Goal: Transaction & Acquisition: Obtain resource

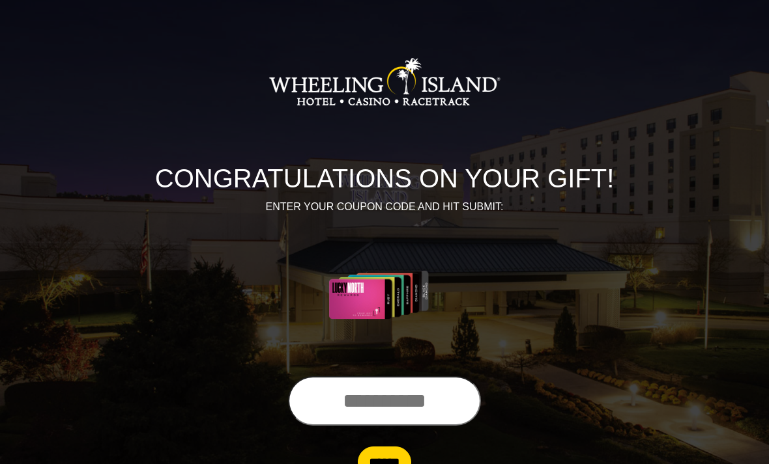
click at [365, 400] on input "text" at bounding box center [384, 401] width 193 height 50
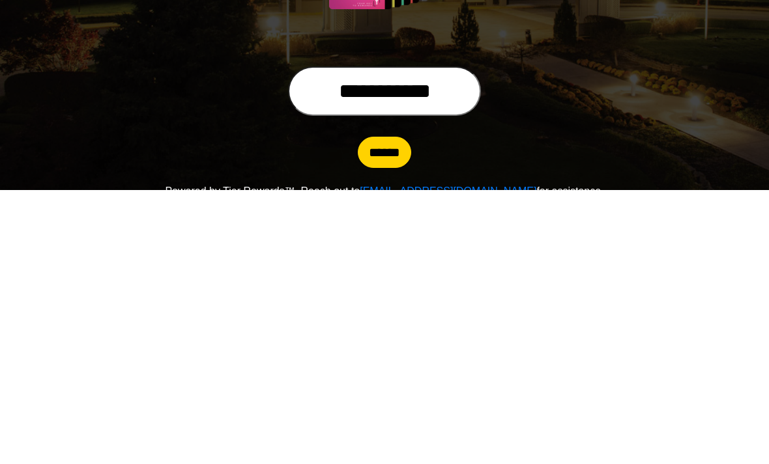
type input "**********"
click at [393, 412] on input "******" at bounding box center [384, 427] width 53 height 31
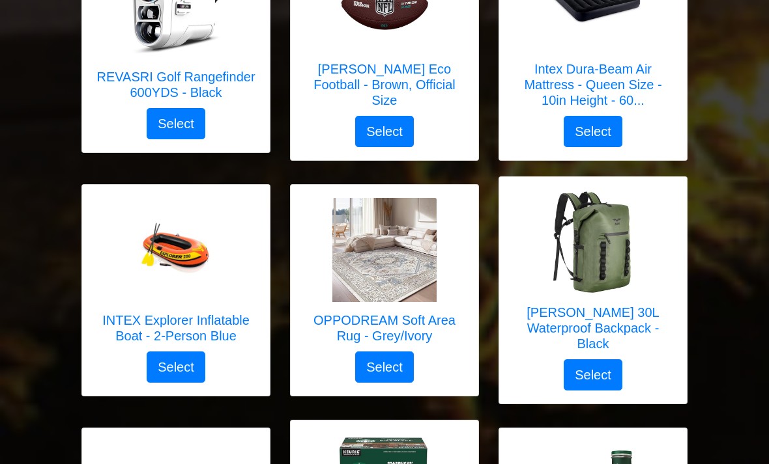
scroll to position [2706, 0]
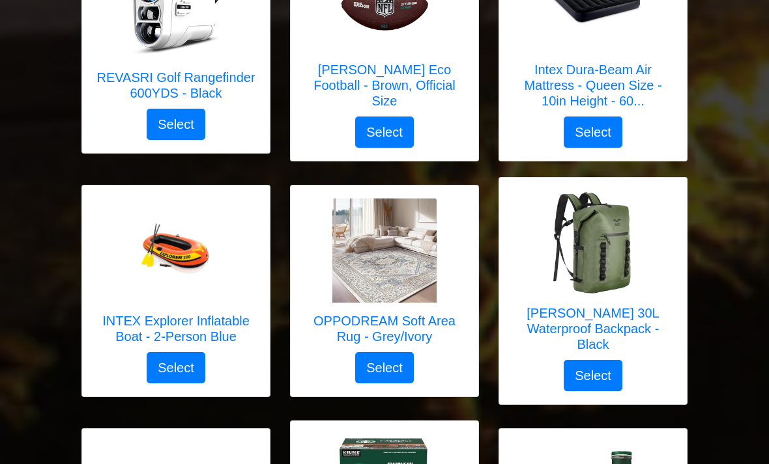
click at [383, 313] on h5 "OPPODREAM Soft Area Rug - Grey/Ivory" at bounding box center [385, 328] width 162 height 31
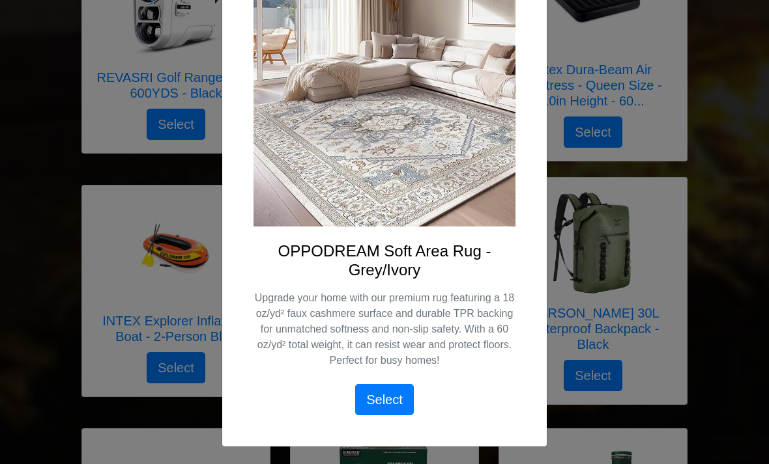
scroll to position [130, 0]
click at [452, 299] on p "Upgrade your home with our premium rug featuring a 18 oz/yd² faux cashmere surf…" at bounding box center [384, 330] width 262 height 78
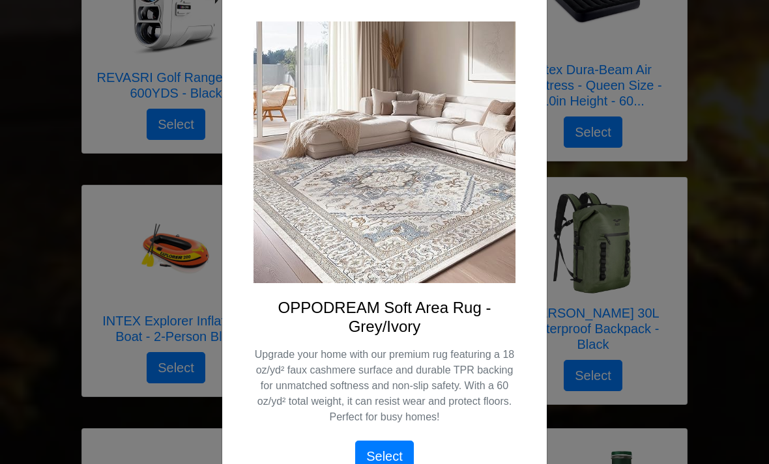
scroll to position [92, 0]
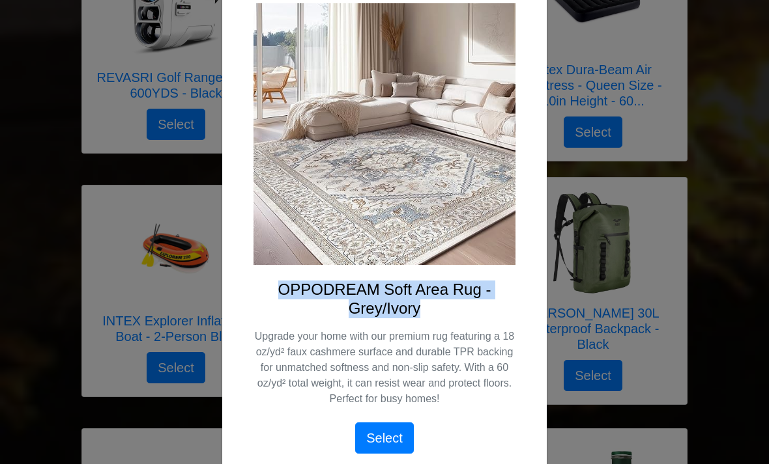
copy h4 "OPPODREAM Soft Area Rug - Grey/Ivory"
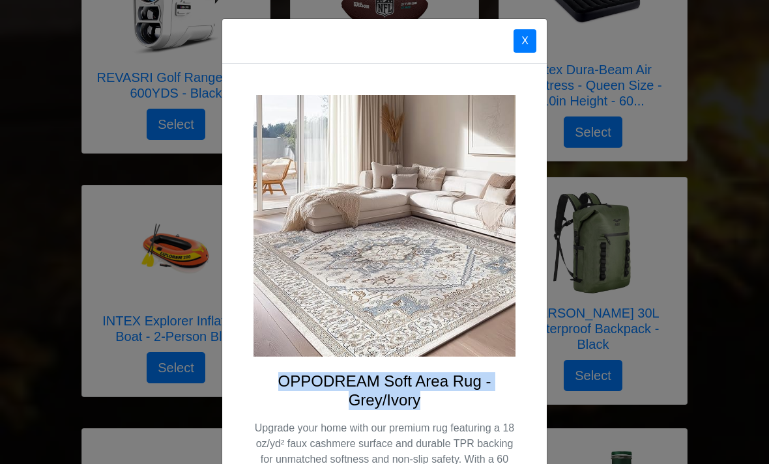
scroll to position [0, 0]
click at [522, 36] on button "X" at bounding box center [524, 40] width 23 height 23
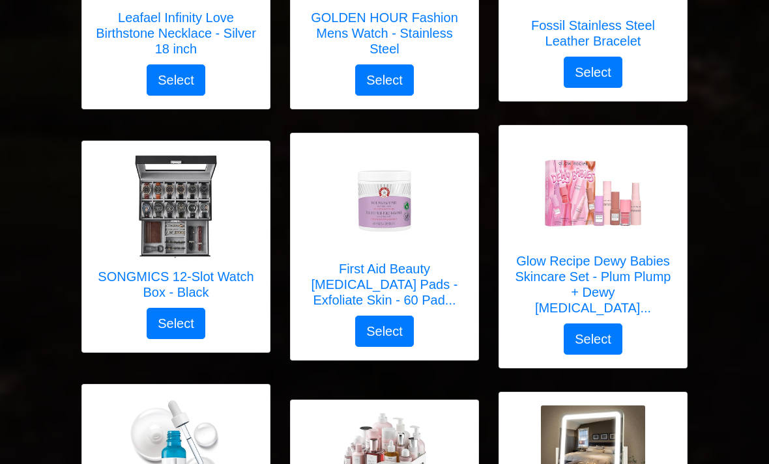
scroll to position [4225, 0]
